Goal: Navigation & Orientation: Find specific page/section

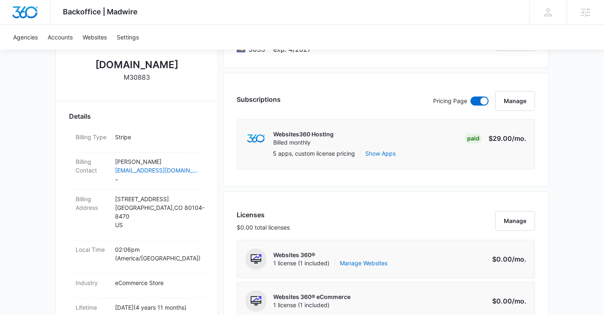
scroll to position [184, 0]
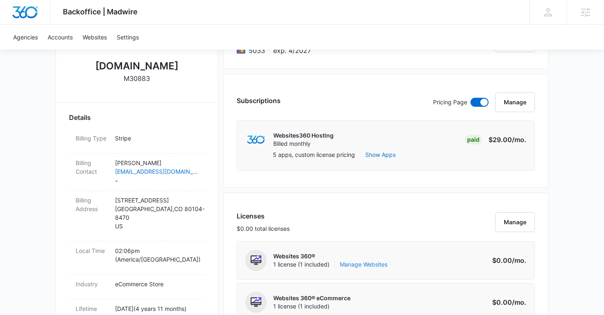
click at [357, 262] on link "Manage Websites" at bounding box center [364, 265] width 48 height 8
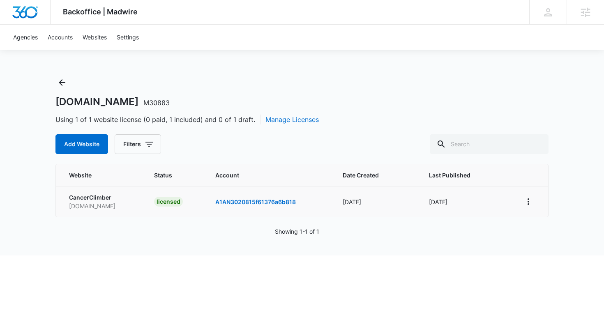
click at [102, 208] on p "[DOMAIN_NAME]" at bounding box center [101, 206] width 65 height 9
click at [102, 208] on p "www.cancerclimber.org" at bounding box center [101, 206] width 65 height 9
copy p "www.cancerclimber.org"
